Goal: Complete application form

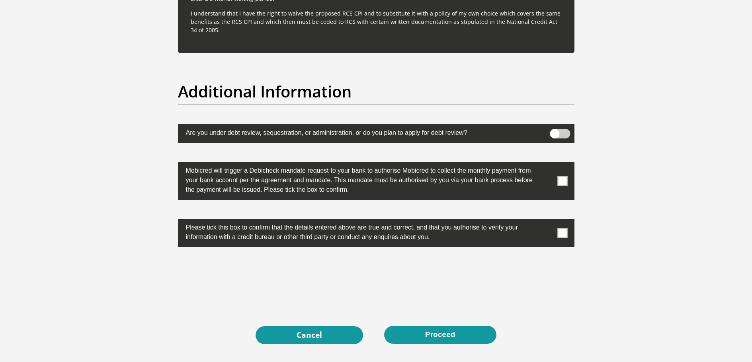
scroll to position [2336, 0]
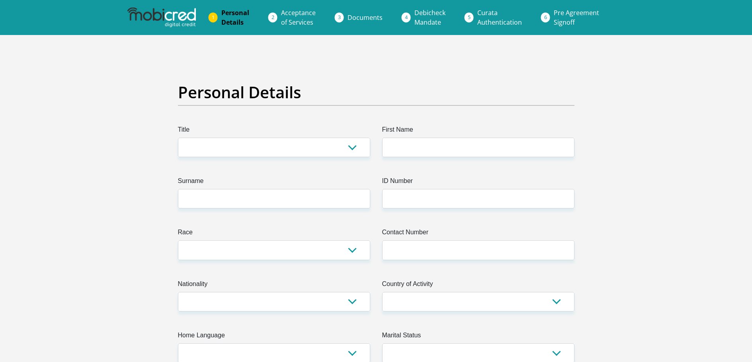
click at [548, 15] on li "Pre Agreement Signoff" at bounding box center [586, 17] width 77 height 25
click at [476, 19] on link "Curata Authentication" at bounding box center [499, 17] width 57 height 25
click at [400, 19] on li "Documents" at bounding box center [374, 18] width 67 height 16
click at [408, 19] on li "Debicheck Mandate" at bounding box center [439, 17] width 63 height 25
click at [356, 19] on span "Documents" at bounding box center [365, 17] width 35 height 9
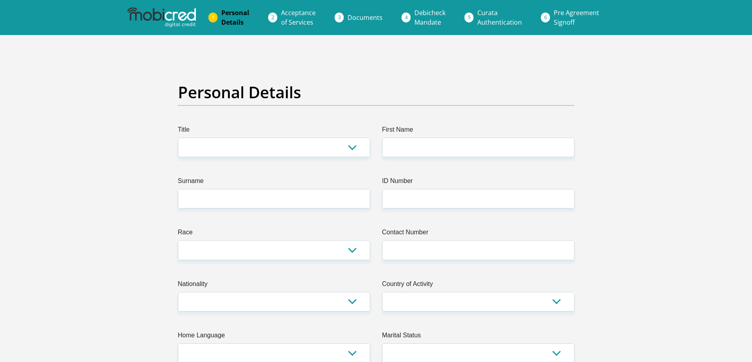
click at [302, 23] on span "Acceptance of Services" at bounding box center [298, 17] width 35 height 18
click at [234, 14] on span "Personal Details" at bounding box center [235, 17] width 28 height 18
click at [335, 145] on select "Mr Ms Mrs Dr Other" at bounding box center [274, 148] width 192 height 20
select select "Mr"
click at [178, 138] on select "Mr Ms Mrs Dr Other" at bounding box center [274, 148] width 192 height 20
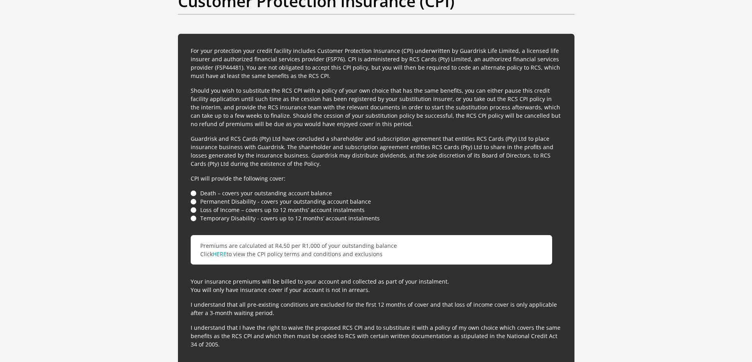
scroll to position [2071, 0]
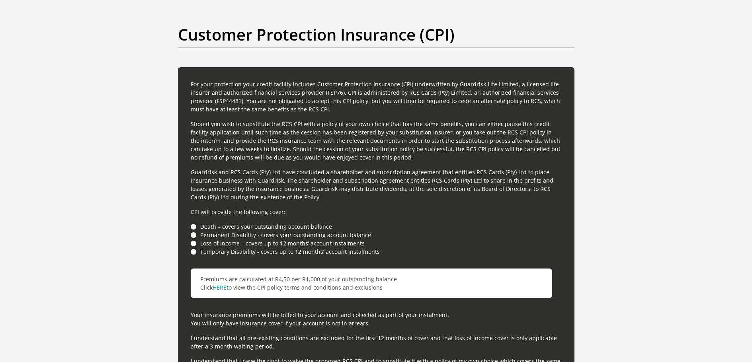
click at [195, 244] on li "Loss of Income – covers up to 12 months’ account instalments" at bounding box center [376, 243] width 371 height 8
click at [194, 236] on li "Permanent Disability - covers your outstanding account balance" at bounding box center [376, 235] width 371 height 8
click at [194, 231] on li "Permanent Disability - covers your outstanding account balance" at bounding box center [376, 235] width 371 height 8
drag, startPoint x: 186, startPoint y: 212, endPoint x: 241, endPoint y: 215, distance: 55.1
click at [241, 215] on div "For your protection your credit facility includes Customer Protection Insurance…" at bounding box center [376, 234] width 397 height 334
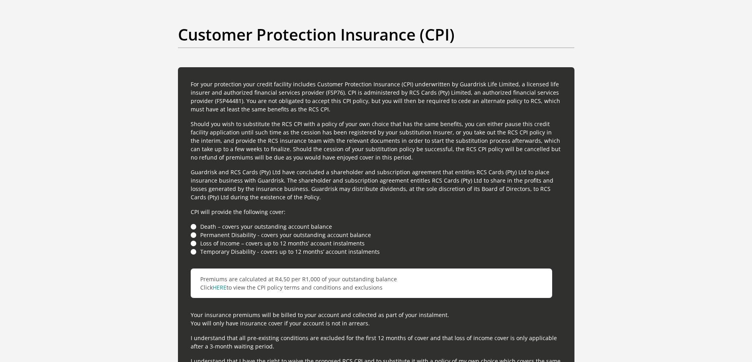
click at [210, 224] on li "Death – covers your outstanding account balance" at bounding box center [376, 227] width 371 height 8
drag, startPoint x: 203, startPoint y: 226, endPoint x: 325, endPoint y: 226, distance: 122.3
click at [325, 226] on li "Death – covers your outstanding account balance" at bounding box center [376, 227] width 371 height 8
click at [204, 235] on li "Permanent Disability - covers your outstanding account balance" at bounding box center [376, 235] width 371 height 8
drag, startPoint x: 200, startPoint y: 235, endPoint x: 388, endPoint y: 241, distance: 188.9
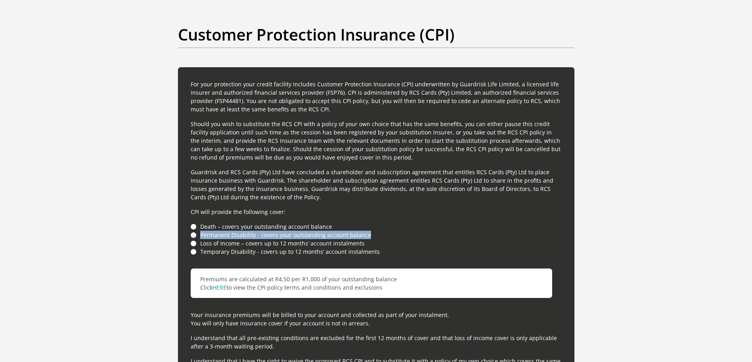
click at [374, 240] on ul "Death – covers your outstanding account balance Permanent Disability - covers y…" at bounding box center [376, 239] width 371 height 33
click at [199, 232] on li "Permanent Disability - covers your outstanding account balance" at bounding box center [376, 235] width 371 height 8
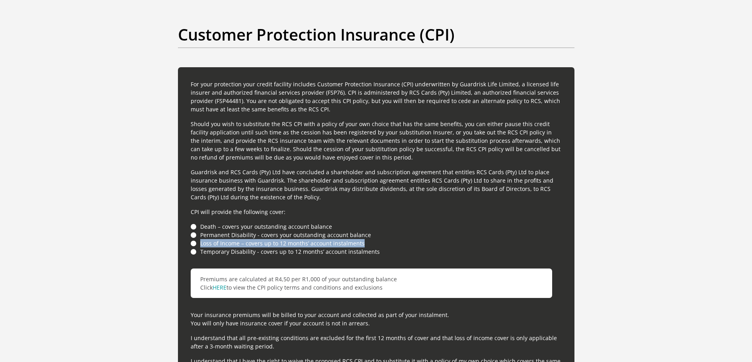
drag, startPoint x: 200, startPoint y: 245, endPoint x: 369, endPoint y: 246, distance: 169.3
click at [368, 246] on li "Loss of Income – covers up to 12 months’ account instalments" at bounding box center [376, 243] width 371 height 8
click at [211, 251] on li "Temporary Disability - covers up to 12 months’ account instalments" at bounding box center [376, 252] width 371 height 8
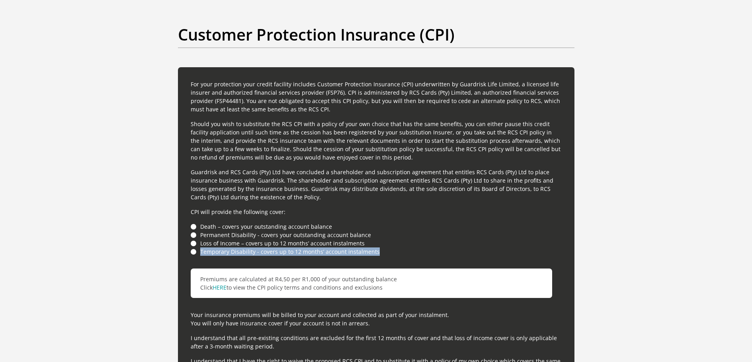
drag, startPoint x: 197, startPoint y: 255, endPoint x: 401, endPoint y: 256, distance: 203.9
click at [401, 256] on li "Temporary Disability - covers up to 12 months’ account instalments" at bounding box center [376, 252] width 371 height 8
click at [411, 257] on div "For your protection your credit facility includes Customer Protection Insurance…" at bounding box center [376, 234] width 397 height 334
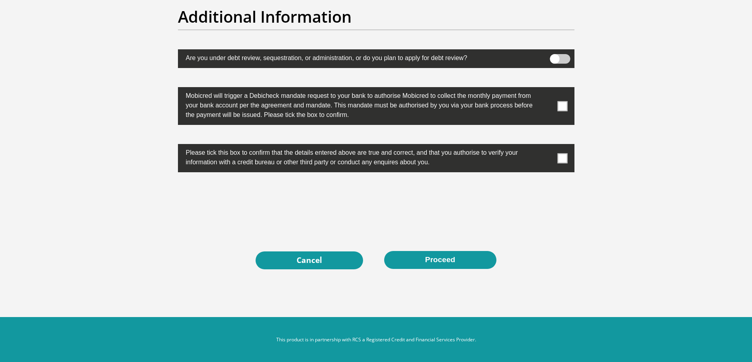
scroll to position [2495, 0]
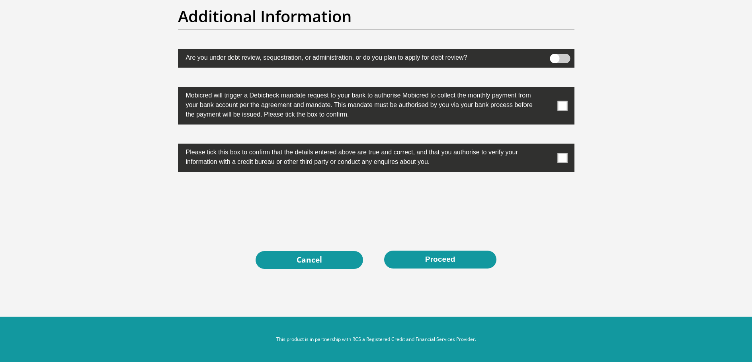
drag, startPoint x: 198, startPoint y: 59, endPoint x: 477, endPoint y: 60, distance: 279.2
click at [477, 61] on label "Are you under debt review, sequestration, or administration, or do you plan to …" at bounding box center [356, 57] width 357 height 16
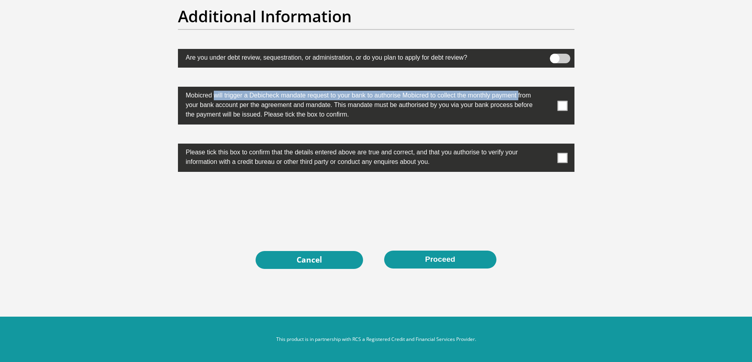
drag, startPoint x: 180, startPoint y: 94, endPoint x: 509, endPoint y: 92, distance: 329.0
click at [504, 93] on label "Mobicred will trigger a Debicheck mandate request to your bank to authorise Mob…" at bounding box center [356, 104] width 357 height 35
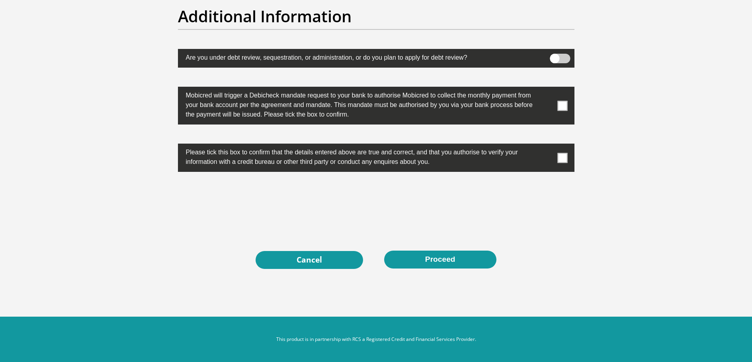
click at [204, 114] on label "Mobicred will trigger a Debicheck mandate request to your bank to authorise Mob…" at bounding box center [356, 104] width 357 height 35
drag, startPoint x: 181, startPoint y: 114, endPoint x: 344, endPoint y: 132, distance: 163.9
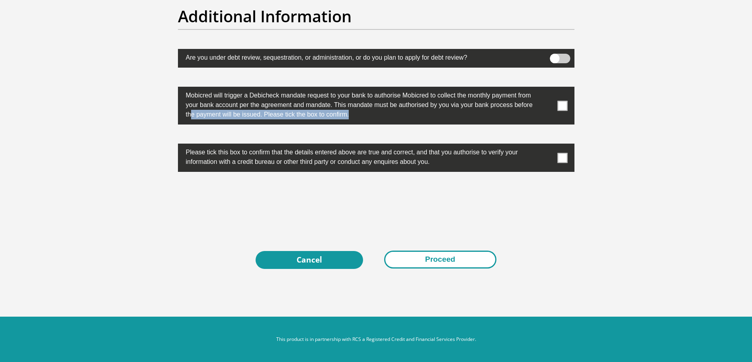
click at [392, 261] on button "Proceed" at bounding box center [440, 260] width 112 height 18
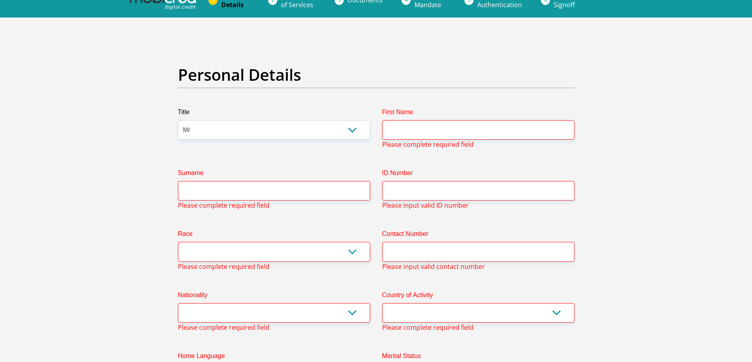
scroll to position [0, 0]
